Goal: Information Seeking & Learning: Learn about a topic

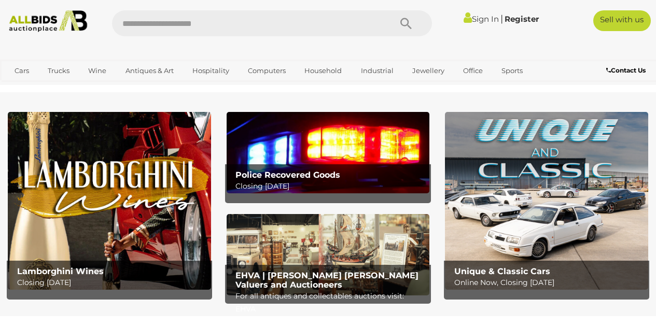
scroll to position [286, 0]
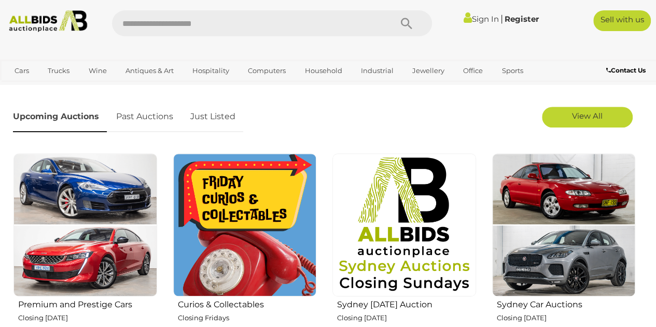
click at [218, 227] on img at bounding box center [245, 226] width 144 height 144
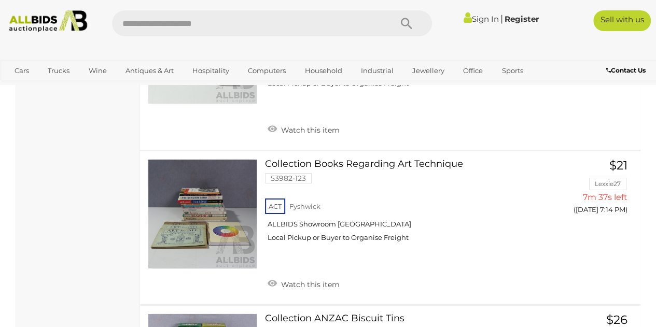
scroll to position [1694, 0]
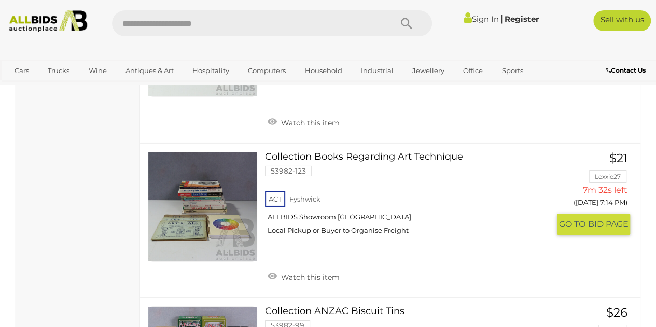
click at [570, 219] on span "GO TO" at bounding box center [573, 224] width 29 height 11
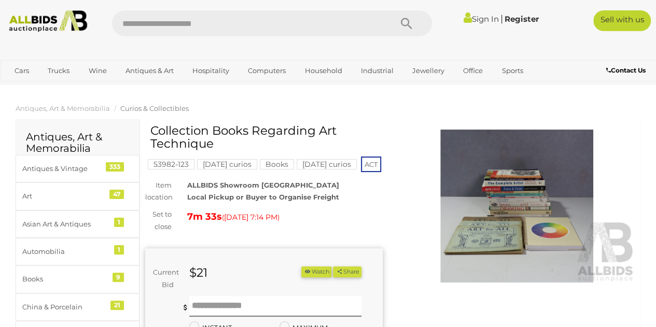
click at [525, 217] on img at bounding box center [518, 206] width 238 height 153
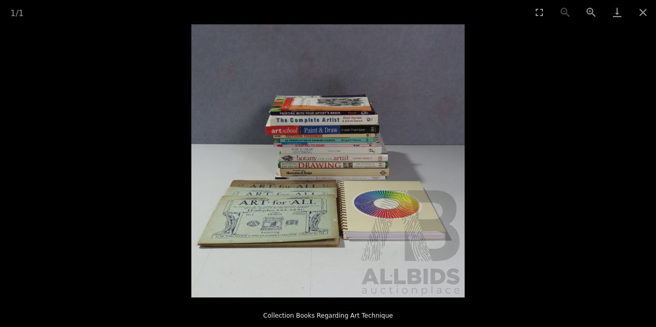
click at [356, 173] on img at bounding box center [327, 160] width 273 height 273
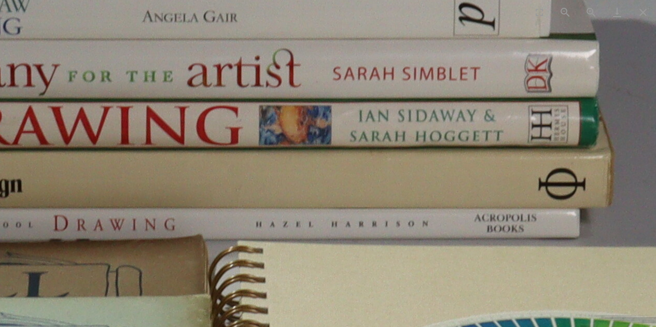
click at [356, 173] on img at bounding box center [145, 94] width 2076 height 2076
click at [356, 173] on img at bounding box center [144, 94] width 2076 height 2076
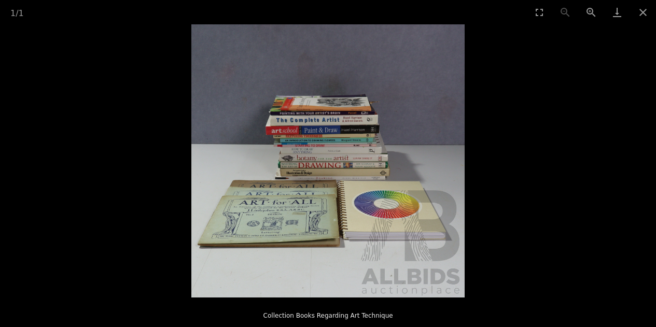
scroll to position [0, 0]
click at [384, 239] on img at bounding box center [327, 160] width 273 height 273
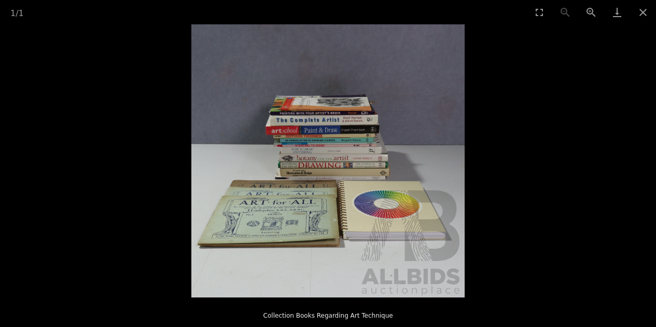
scroll to position [0, 0]
click at [283, 227] on img at bounding box center [327, 160] width 273 height 273
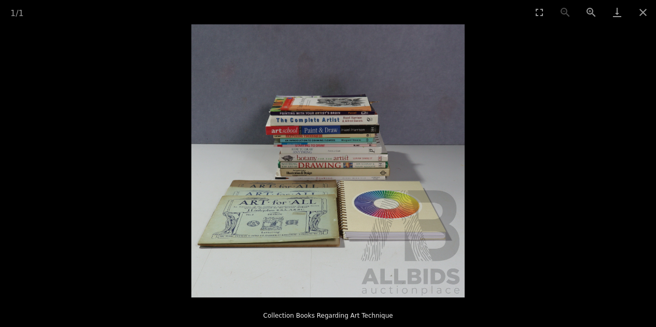
scroll to position [0, 0]
click at [293, 147] on img at bounding box center [327, 160] width 273 height 273
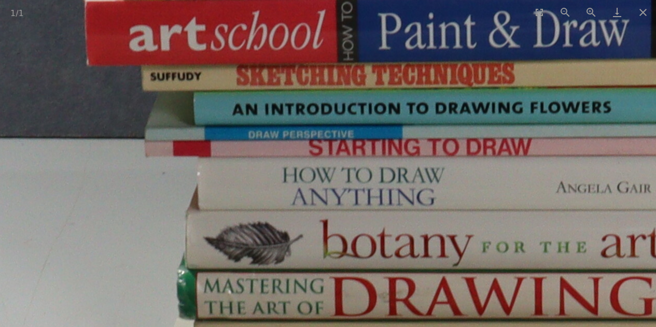
click at [293, 147] on img at bounding box center [558, 264] width 2076 height 2076
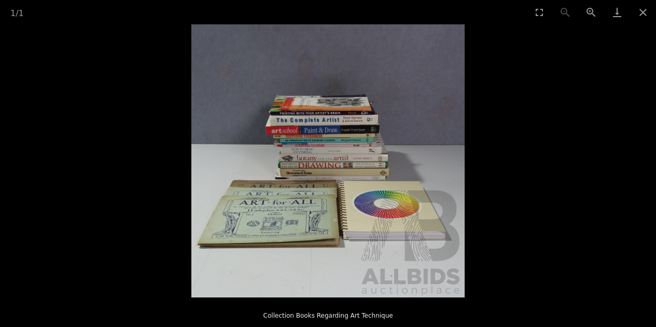
scroll to position [0, 0]
click at [311, 186] on img at bounding box center [327, 160] width 273 height 273
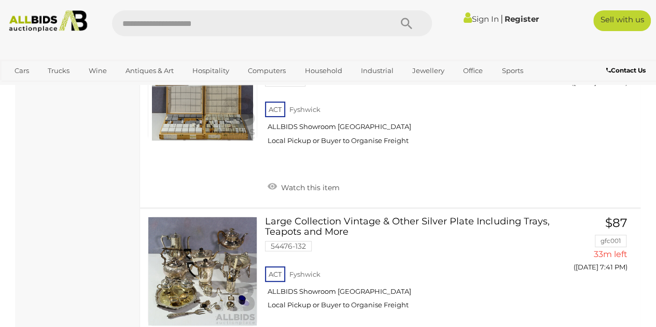
scroll to position [5671, 0]
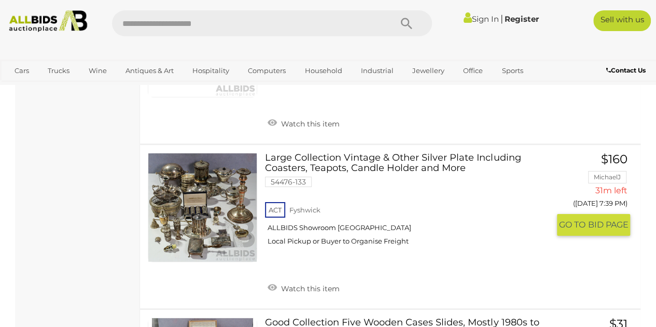
click at [574, 220] on span "GO TO" at bounding box center [573, 225] width 29 height 11
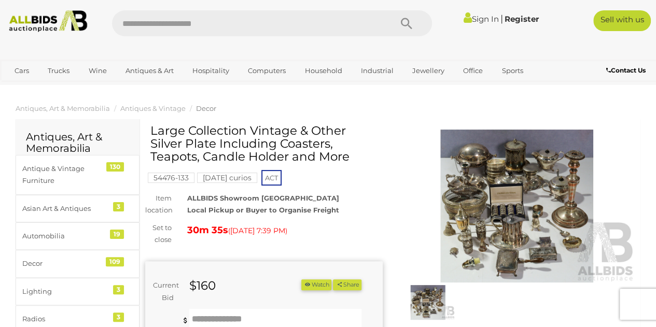
click at [540, 191] on img at bounding box center [518, 206] width 238 height 153
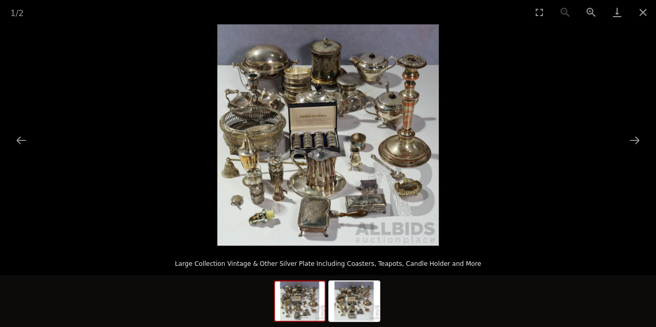
click at [308, 149] on img at bounding box center [328, 135] width 222 height 222
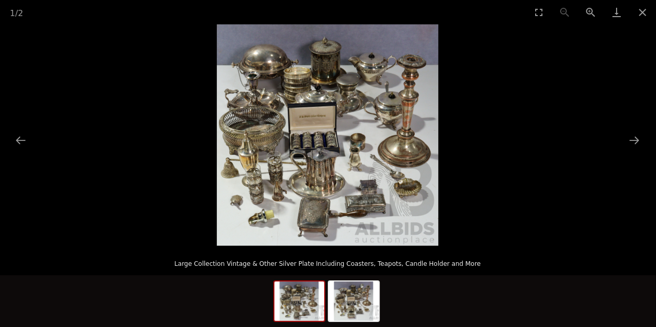
click at [308, 149] on img at bounding box center [328, 135] width 222 height 222
click at [308, 149] on img at bounding box center [327, 135] width 222 height 222
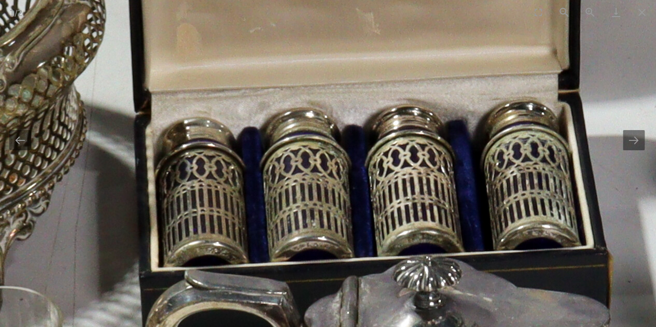
click at [308, 149] on img at bounding box center [498, 136] width 2076 height 2076
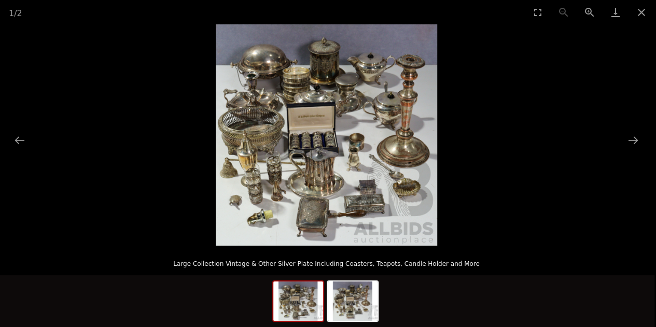
click at [359, 216] on img at bounding box center [327, 135] width 222 height 222
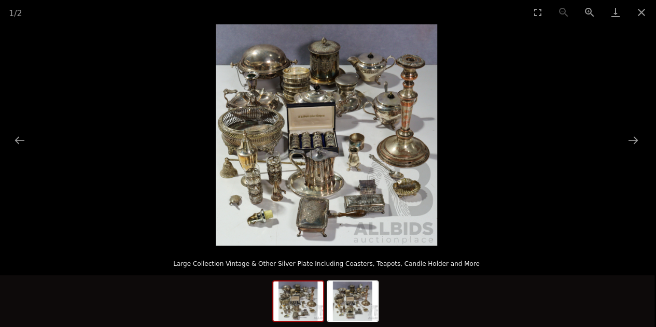
click at [377, 198] on img at bounding box center [327, 135] width 222 height 222
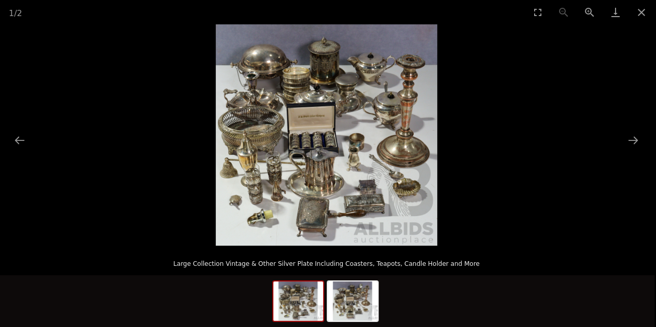
click at [377, 198] on img at bounding box center [327, 135] width 222 height 222
click at [377, 158] on img at bounding box center [327, 135] width 222 height 222
click at [400, 157] on img at bounding box center [327, 135] width 222 height 222
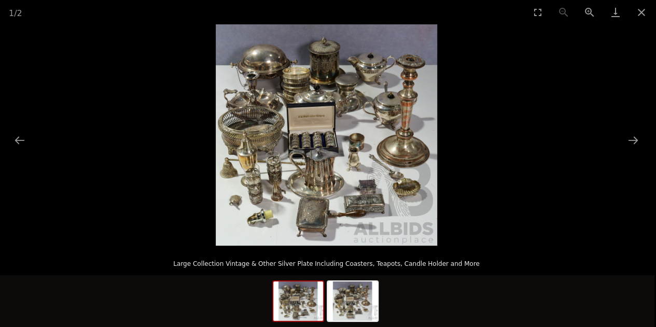
click at [262, 242] on img at bounding box center [327, 135] width 222 height 222
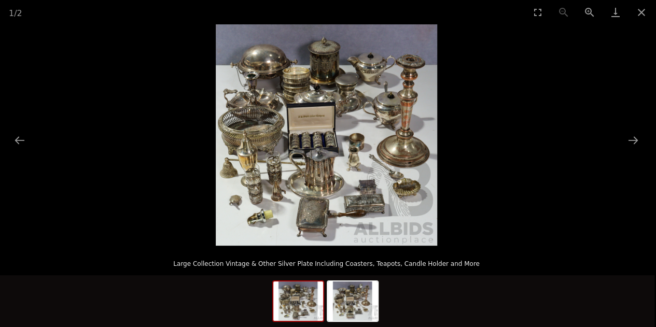
click at [298, 243] on img at bounding box center [327, 135] width 222 height 222
click at [319, 241] on img at bounding box center [327, 135] width 222 height 222
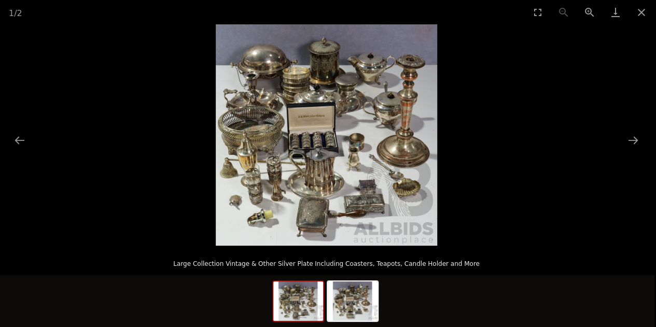
click at [313, 188] on img at bounding box center [327, 135] width 222 height 222
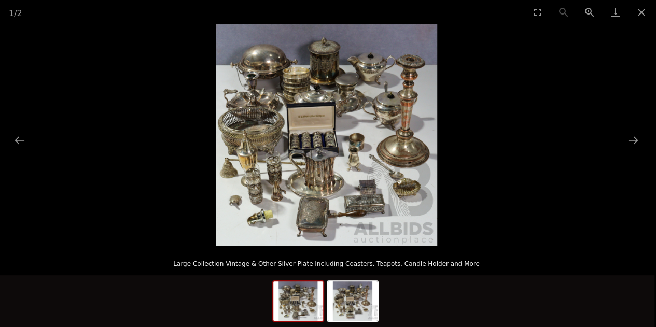
click at [239, 123] on img at bounding box center [327, 135] width 222 height 222
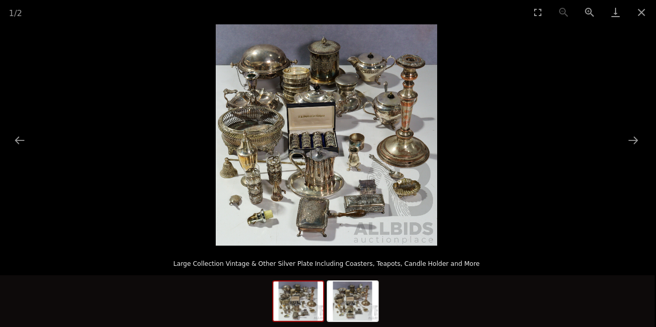
click at [254, 61] on img at bounding box center [327, 135] width 222 height 222
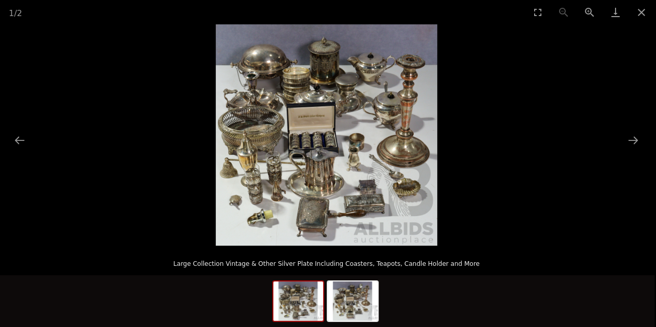
click at [268, 107] on img at bounding box center [327, 135] width 222 height 222
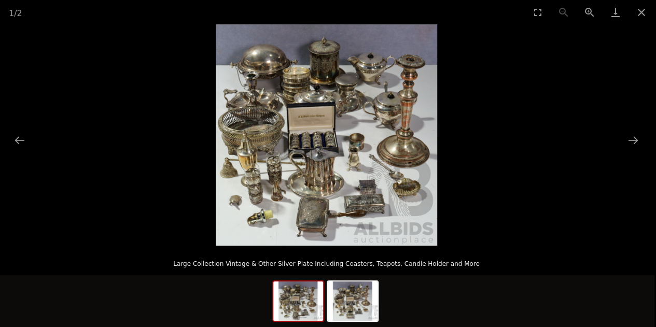
click at [310, 84] on img at bounding box center [327, 135] width 222 height 222
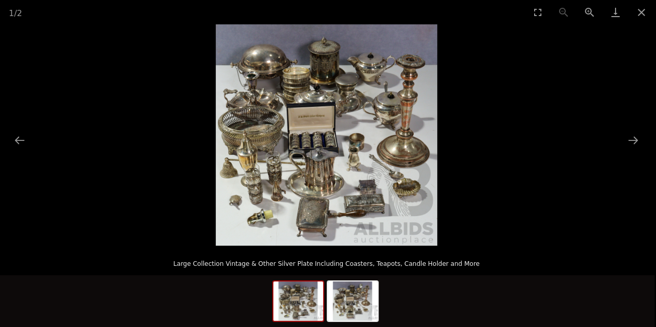
click at [333, 101] on img at bounding box center [327, 135] width 222 height 222
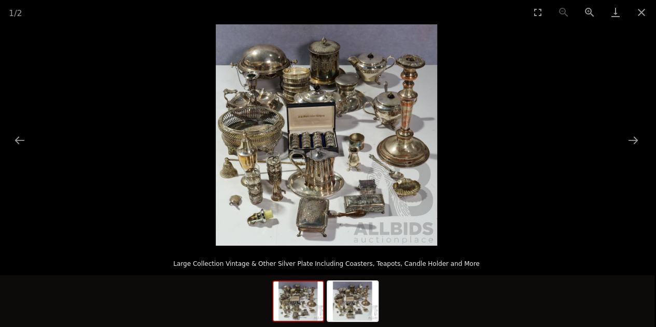
click at [358, 75] on img at bounding box center [327, 135] width 222 height 222
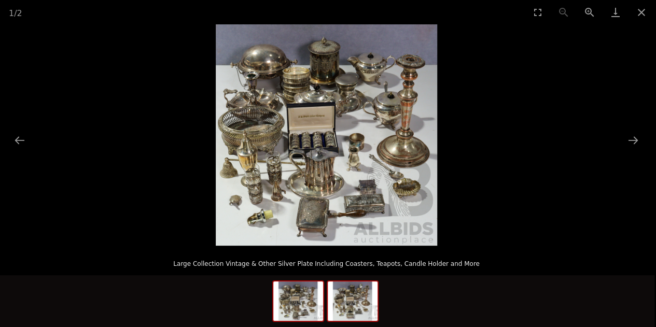
click at [358, 297] on img at bounding box center [353, 301] width 50 height 39
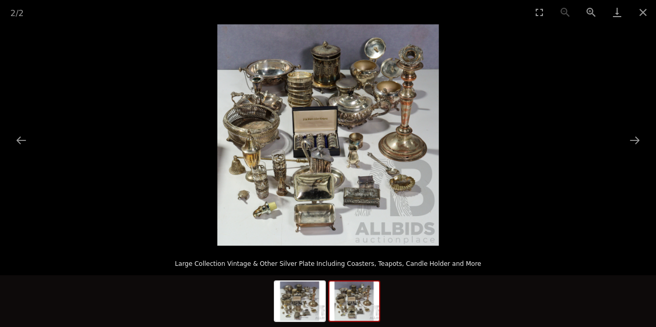
click at [324, 245] on img at bounding box center [328, 135] width 222 height 222
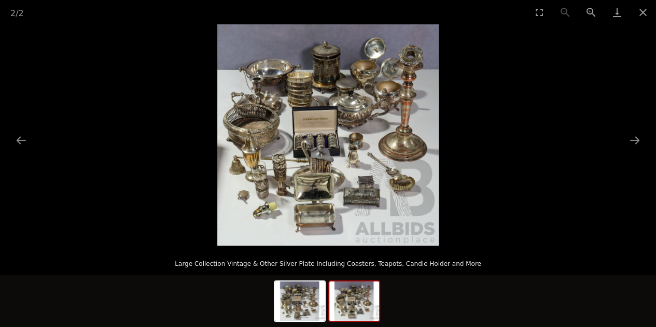
scroll to position [0, 0]
click at [371, 217] on img at bounding box center [328, 135] width 222 height 222
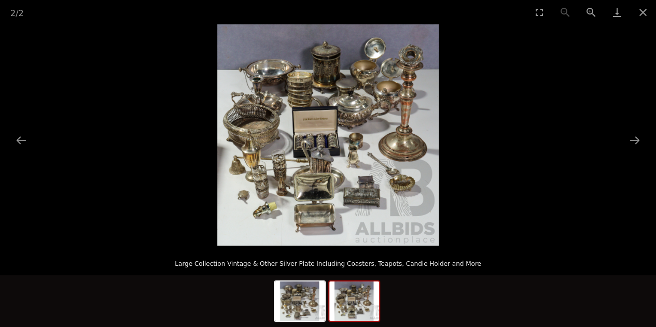
scroll to position [0, 0]
click at [259, 200] on img at bounding box center [328, 135] width 222 height 222
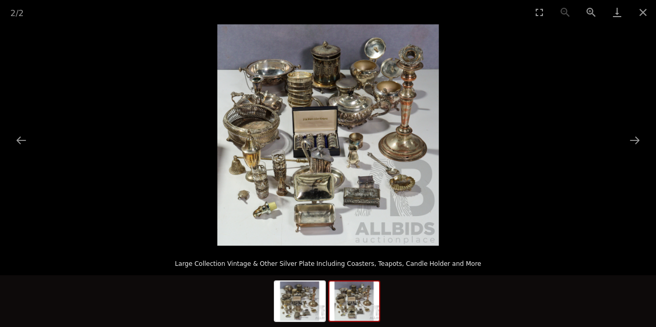
click at [298, 168] on img at bounding box center [328, 135] width 222 height 222
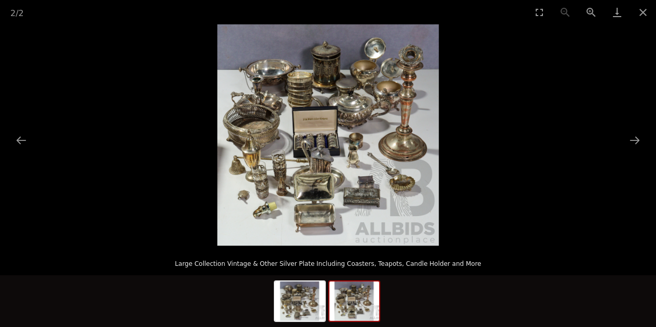
click at [312, 122] on img at bounding box center [328, 135] width 222 height 222
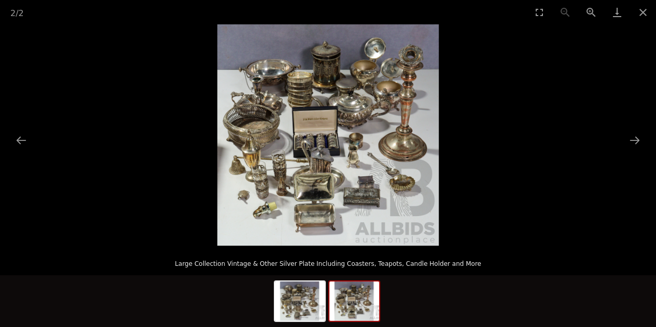
click at [369, 98] on img at bounding box center [328, 135] width 222 height 222
click at [371, 93] on img at bounding box center [328, 135] width 222 height 222
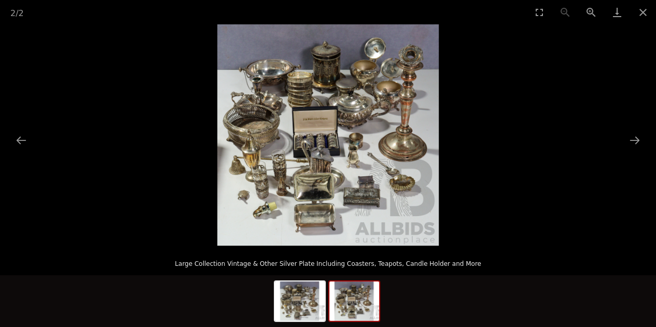
click at [373, 69] on img at bounding box center [328, 135] width 222 height 222
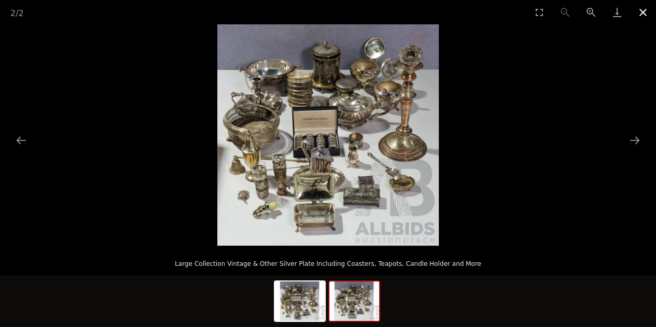
click at [643, 13] on button "Close gallery" at bounding box center [644, 12] width 26 height 24
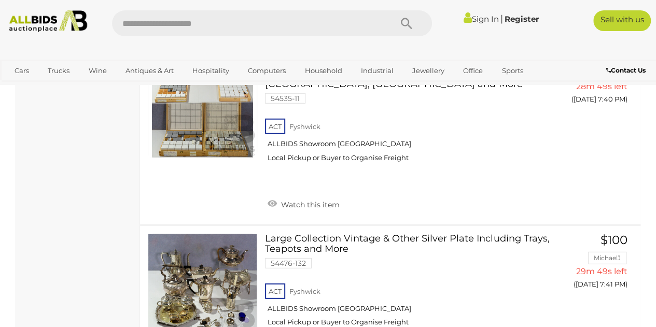
scroll to position [5302, 0]
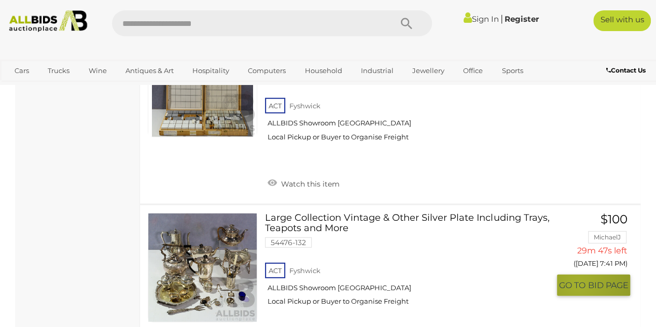
click at [578, 280] on span "GO TO" at bounding box center [573, 285] width 29 height 11
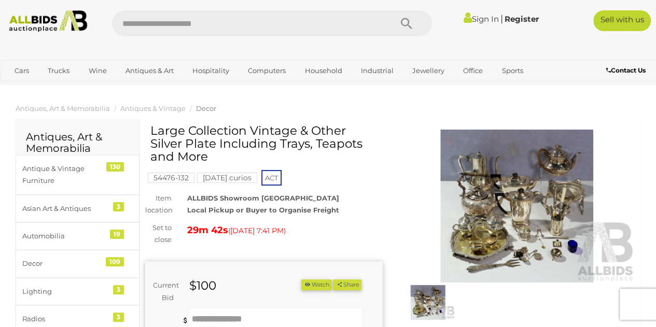
click at [516, 244] on img at bounding box center [518, 206] width 238 height 153
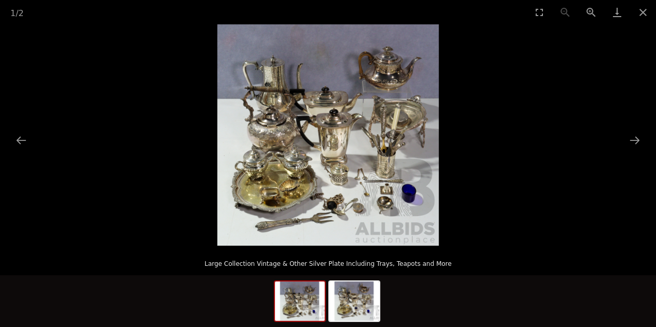
click at [405, 207] on img at bounding box center [328, 135] width 222 height 222
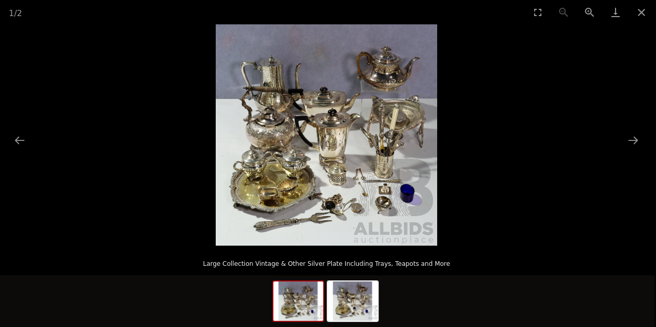
click at [323, 176] on img at bounding box center [327, 135] width 222 height 222
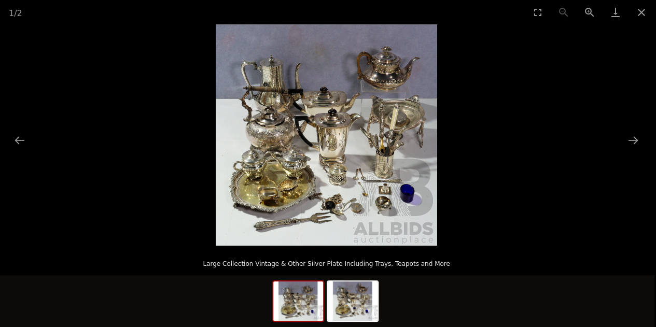
click at [339, 115] on img at bounding box center [327, 135] width 222 height 222
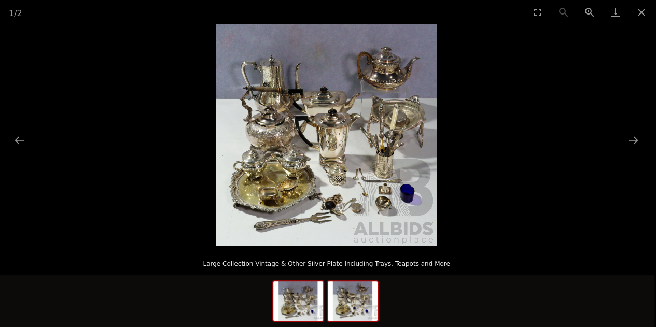
click at [358, 299] on img at bounding box center [353, 301] width 50 height 39
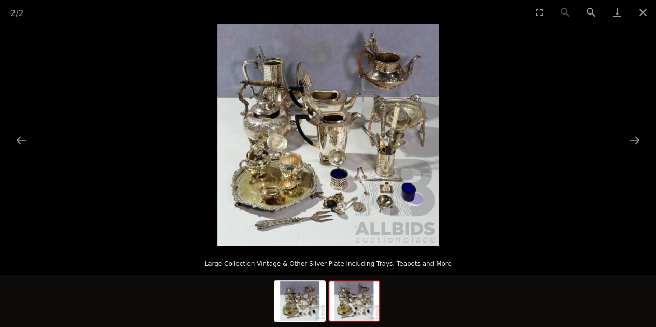
click at [327, 223] on img at bounding box center [328, 135] width 222 height 222
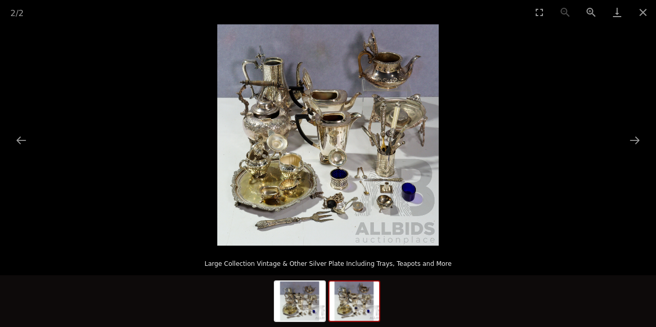
scroll to position [0, 0]
click at [343, 197] on img at bounding box center [328, 135] width 222 height 222
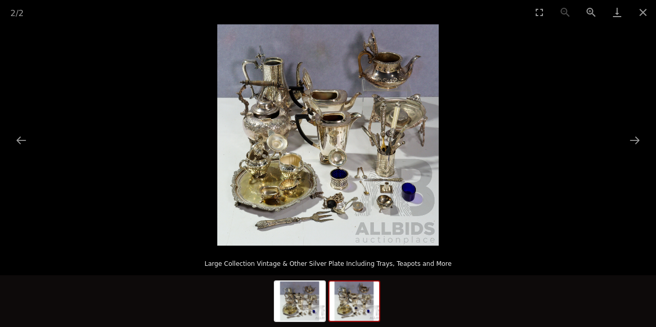
scroll to position [0, 0]
click at [641, 11] on button "Close gallery" at bounding box center [644, 12] width 26 height 24
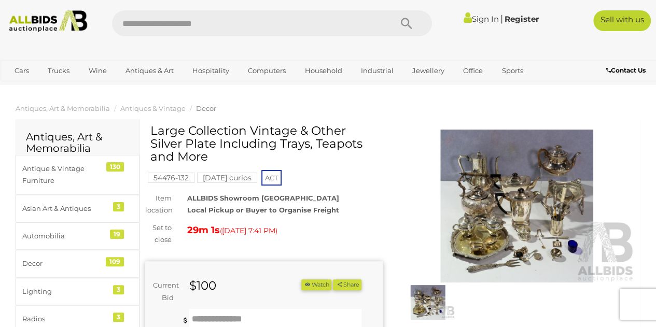
click at [439, 306] on img at bounding box center [428, 302] width 54 height 35
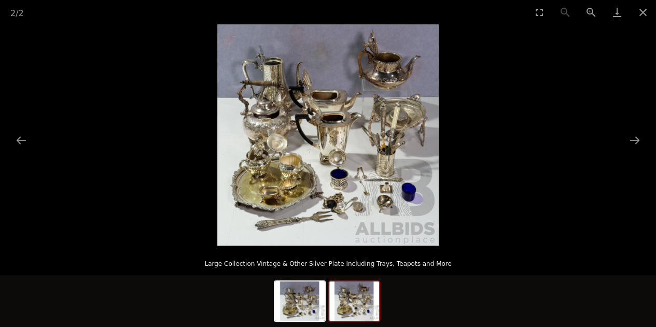
click at [406, 149] on img at bounding box center [328, 135] width 222 height 222
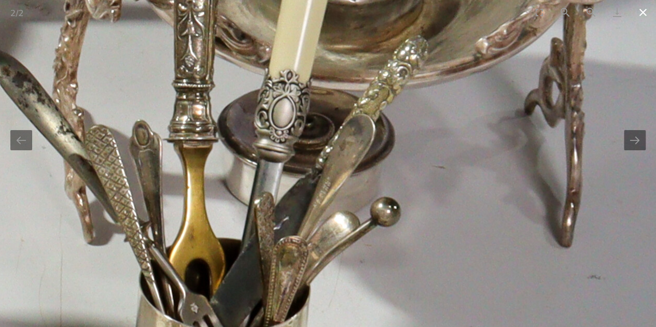
click at [643, 9] on button "Close gallery" at bounding box center [644, 12] width 26 height 24
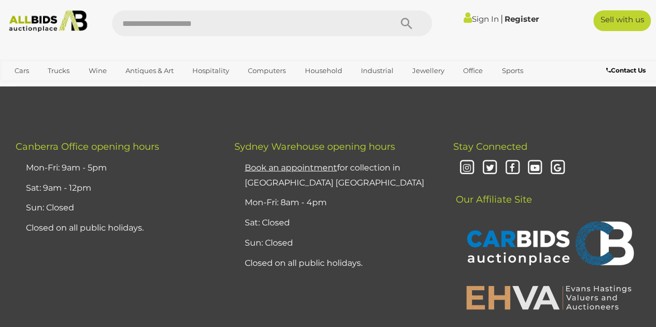
scroll to position [5015, 0]
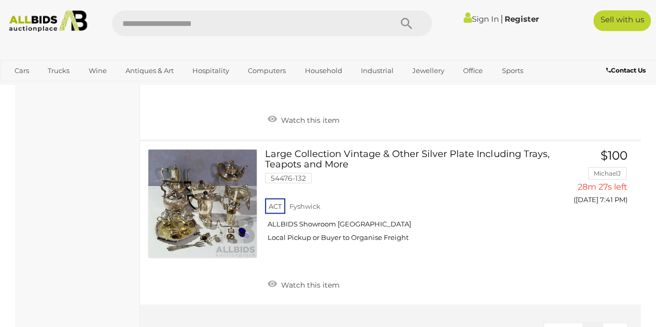
click at [37, 25] on img at bounding box center [48, 21] width 87 height 22
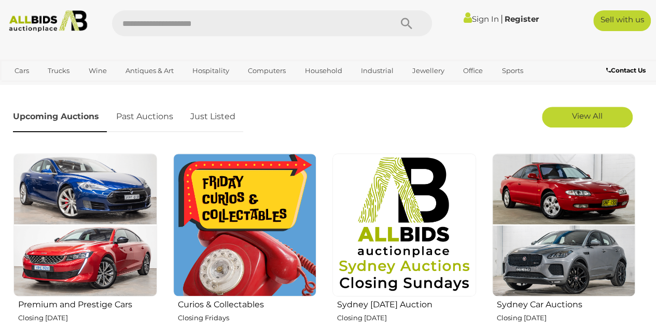
scroll to position [573, 0]
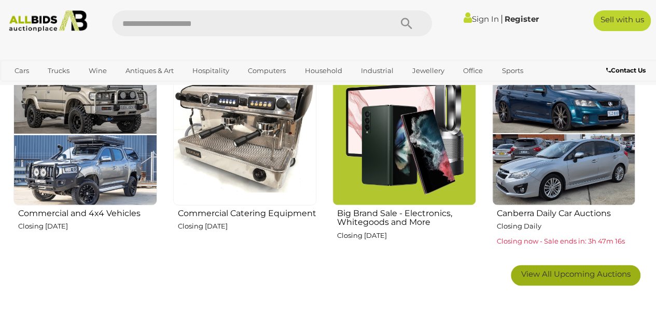
click at [596, 278] on span "View All Upcoming Auctions" at bounding box center [576, 274] width 109 height 10
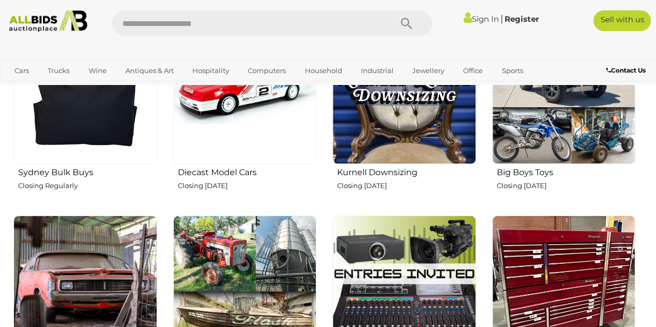
scroll to position [1337, 0]
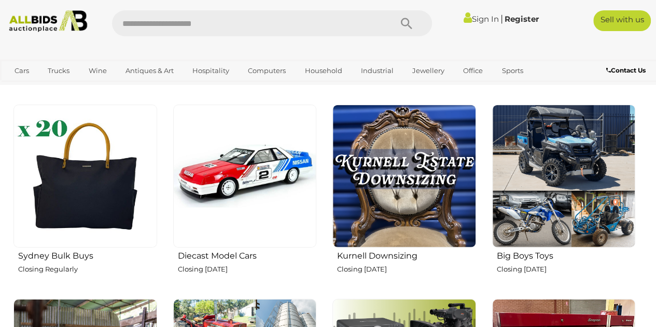
click at [414, 185] on img at bounding box center [405, 177] width 144 height 144
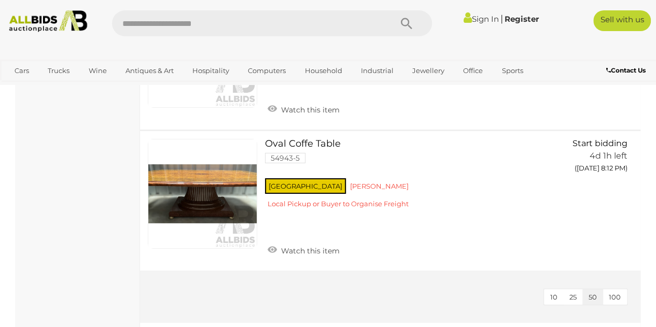
scroll to position [2005, 0]
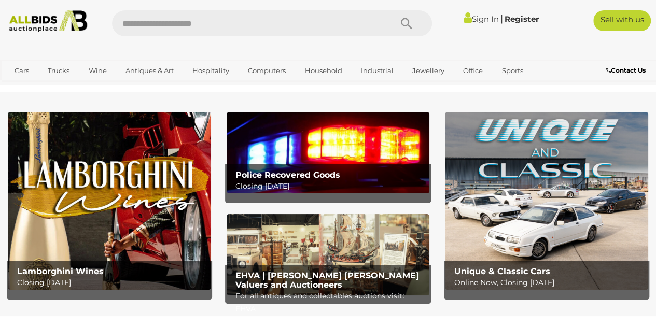
click at [346, 146] on img at bounding box center [328, 152] width 203 height 81
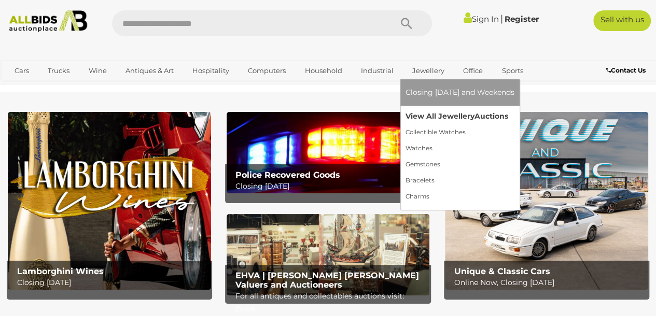
click at [429, 114] on link "View All Jewellery Auctions" at bounding box center [460, 116] width 109 height 16
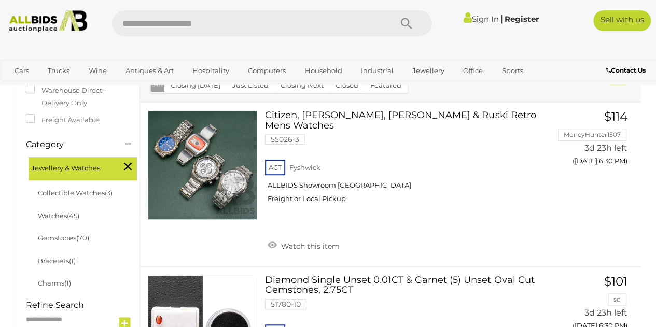
scroll to position [232, 0]
